Goal: Information Seeking & Learning: Check status

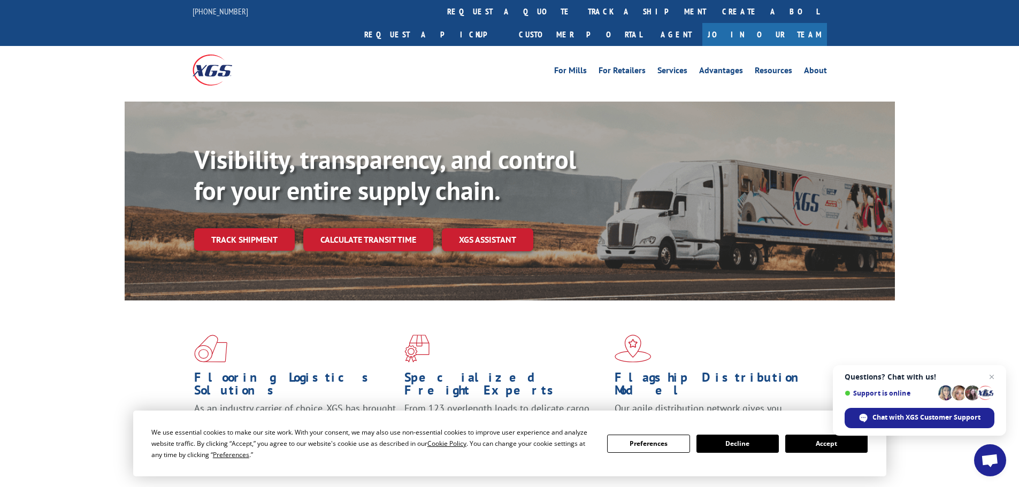
click at [839, 447] on button "Accept" at bounding box center [826, 444] width 82 height 18
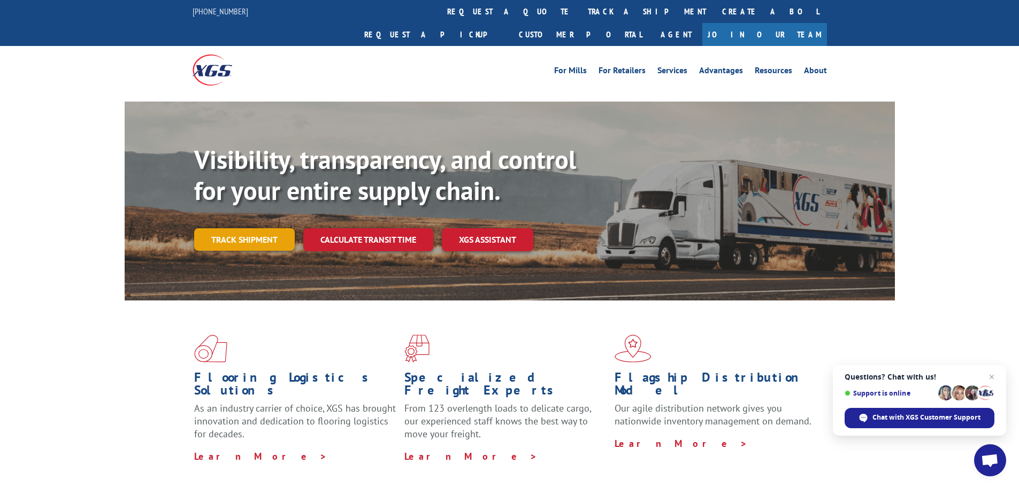
click at [237, 228] on link "Track shipment" at bounding box center [244, 239] width 101 height 22
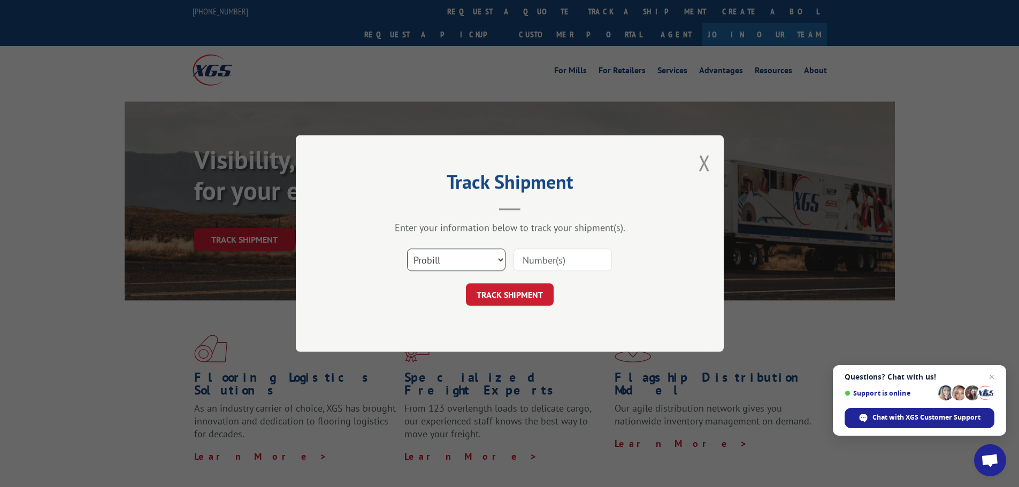
click at [439, 256] on select "Select category... Probill BOL PO" at bounding box center [456, 260] width 98 height 22
select select "bol"
click at [407, 249] on select "Select category... Probill BOL PO" at bounding box center [456, 260] width 98 height 22
click at [526, 264] on input at bounding box center [562, 260] width 98 height 22
paste input "5995966"
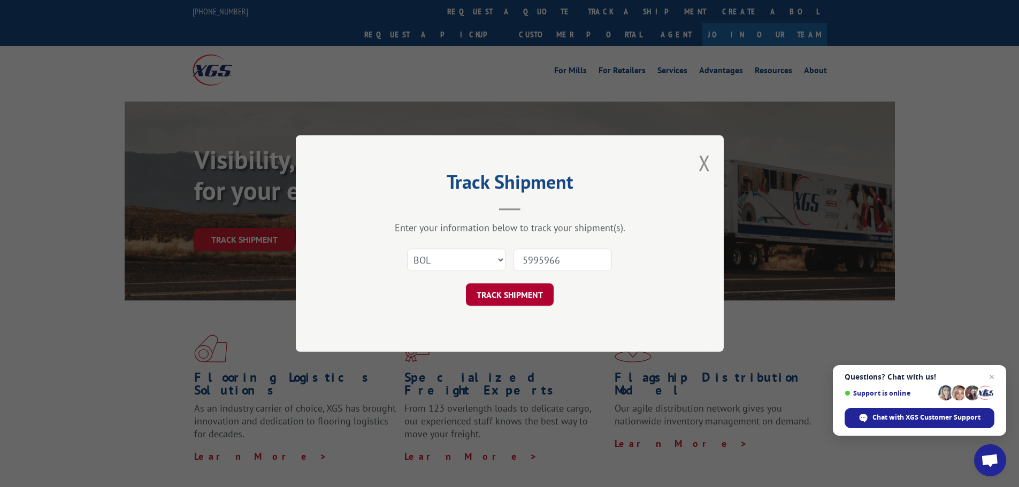
type input "5995966"
click at [507, 295] on button "TRACK SHIPMENT" at bounding box center [510, 294] width 88 height 22
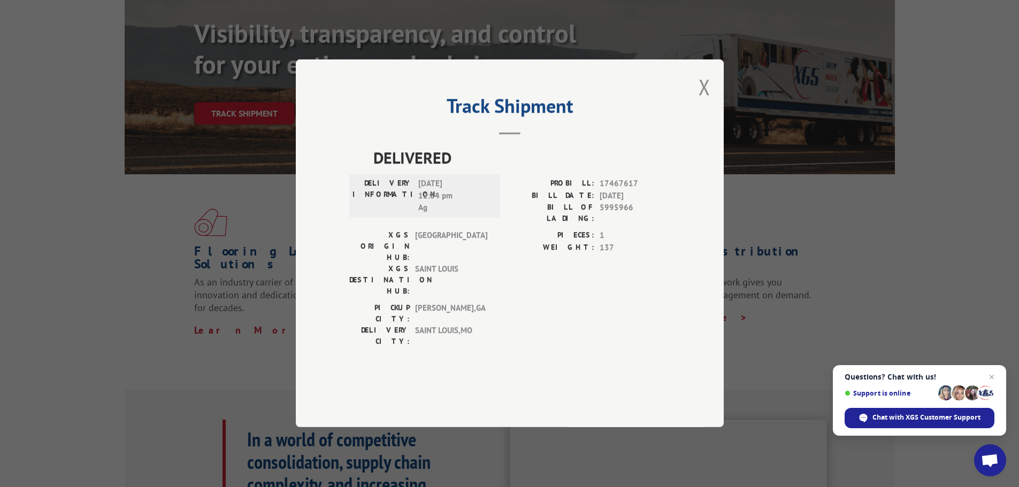
scroll to position [160, 0]
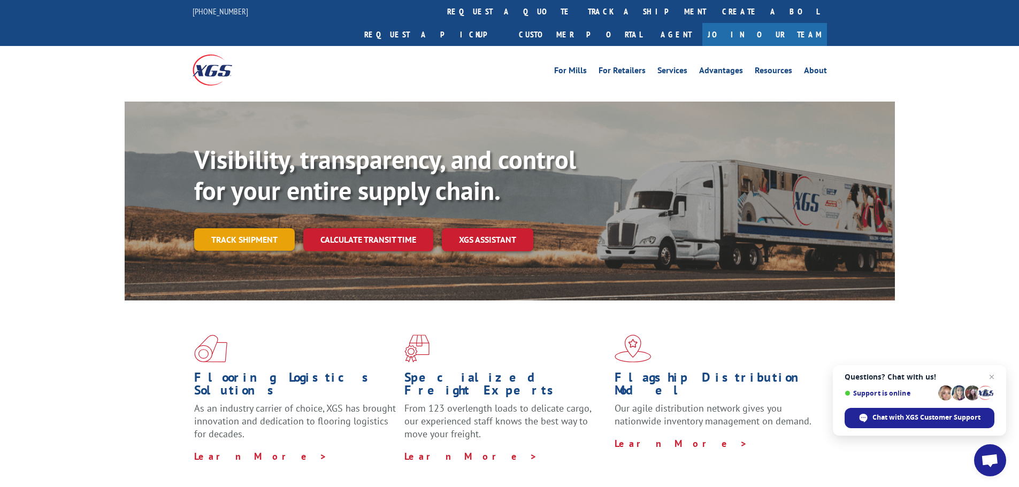
click at [249, 228] on link "Track shipment" at bounding box center [244, 239] width 101 height 22
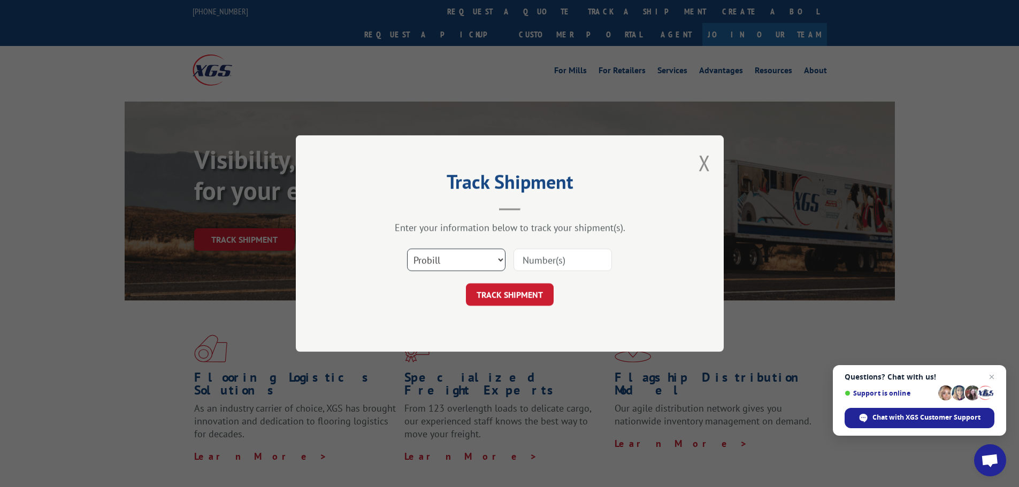
click at [442, 252] on select "Select category... Probill BOL PO" at bounding box center [456, 260] width 98 height 22
select select "bol"
click at [407, 249] on select "Select category... Probill BOL PO" at bounding box center [456, 260] width 98 height 22
click at [590, 254] on input at bounding box center [562, 260] width 98 height 22
paste input "438909"
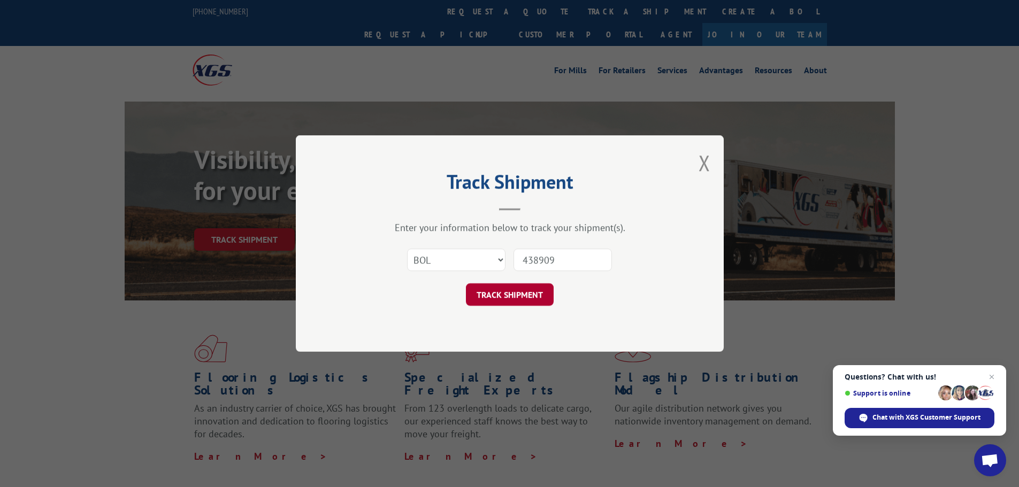
type input "438909"
click at [501, 290] on button "TRACK SHIPMENT" at bounding box center [510, 294] width 88 height 22
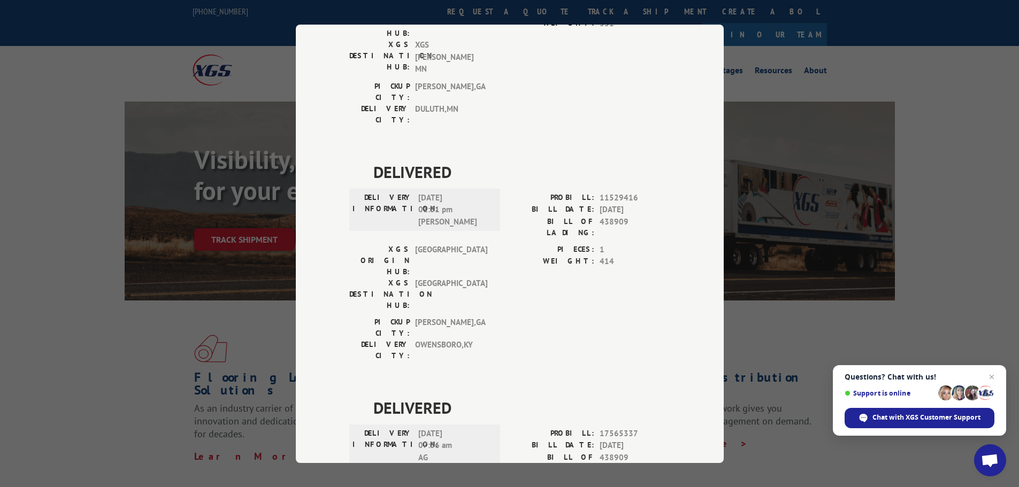
scroll to position [215, 0]
